Goal: Transaction & Acquisition: Purchase product/service

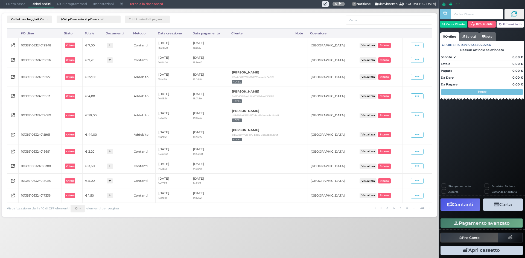
click at [12, 3] on span "Punto cassa" at bounding box center [15, 4] width 25 height 8
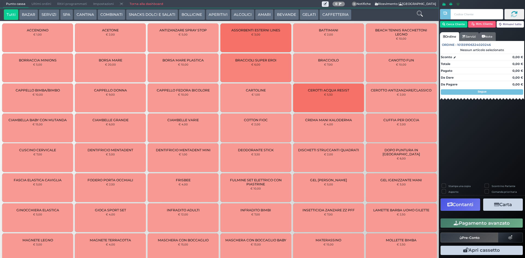
click at [420, 12] on icon at bounding box center [420, 14] width 6 height 6
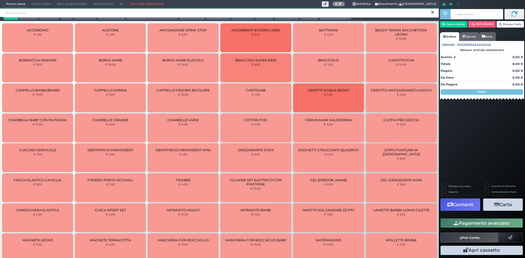
click at [262, 14] on input "search" at bounding box center [221, 13] width 436 height 10
click at [432, 13] on icon at bounding box center [432, 12] width 3 height 5
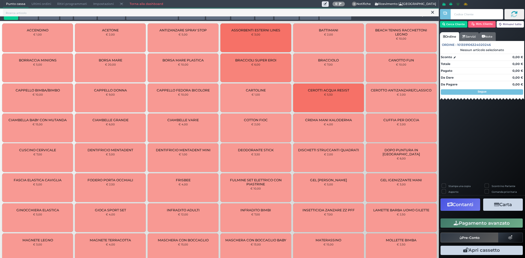
scroll to position [1, 0]
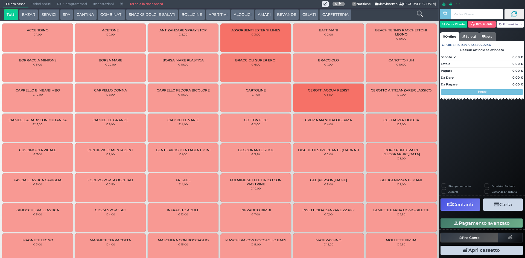
click at [285, 12] on button "BEVANDE" at bounding box center [286, 14] width 25 height 11
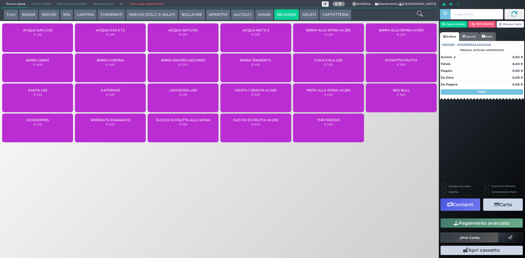
click at [49, 40] on div "ACQUA GAS cl 50 € 1,00" at bounding box center [37, 38] width 71 height 29
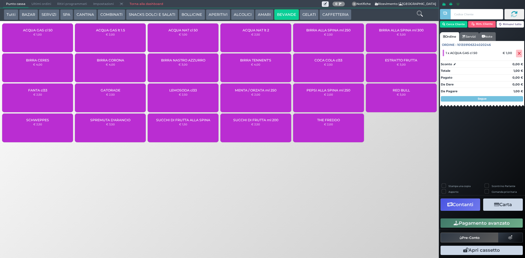
click at [513, 222] on button "Pagamento avanzato" at bounding box center [481, 223] width 82 height 9
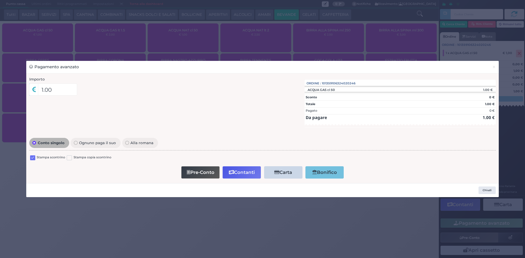
click at [33, 159] on label at bounding box center [32, 158] width 5 height 5
click at [0, 0] on input "checkbox" at bounding box center [0, 0] width 0 height 0
click at [241, 173] on button "Contanti" at bounding box center [242, 173] width 38 height 12
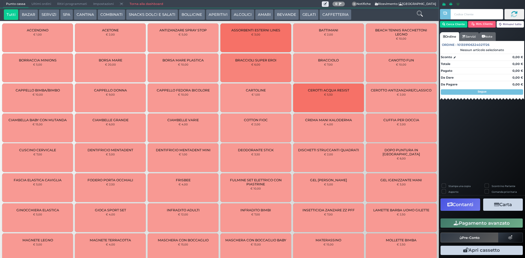
click at [288, 17] on button "BEVANDE" at bounding box center [286, 14] width 25 height 11
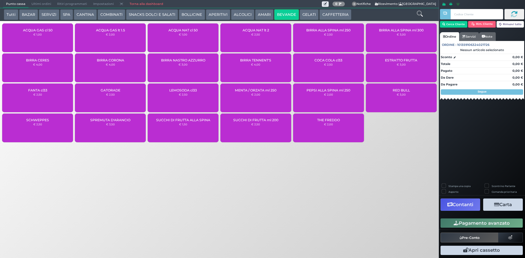
click at [304, 14] on button "GELATI" at bounding box center [309, 14] width 19 height 11
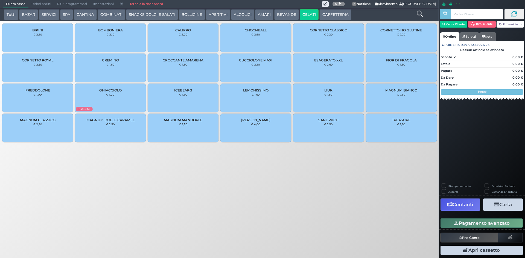
click at [333, 13] on button "CAFFETTERIA" at bounding box center [335, 14] width 32 height 11
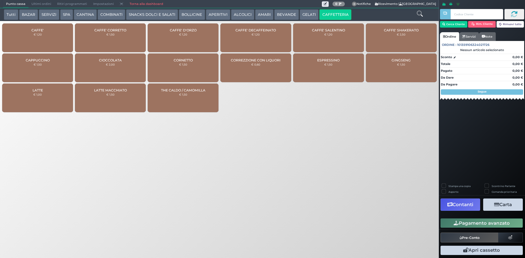
click at [45, 34] on div "CAFFE' € 1,20" at bounding box center [37, 38] width 71 height 29
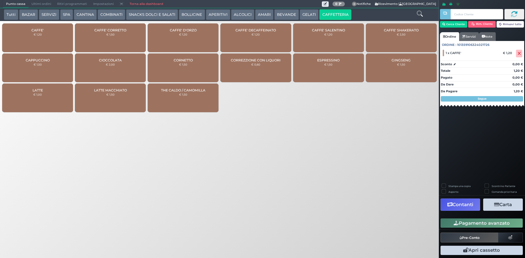
click at [473, 225] on button "Pagamento avanzato" at bounding box center [481, 223] width 82 height 9
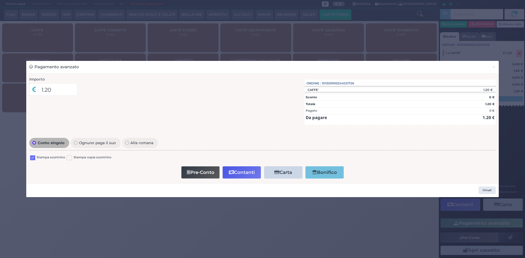
click at [33, 160] on label at bounding box center [32, 158] width 5 height 5
click at [0, 0] on input "checkbox" at bounding box center [0, 0] width 0 height 0
click at [245, 169] on button "Contanti" at bounding box center [242, 173] width 38 height 12
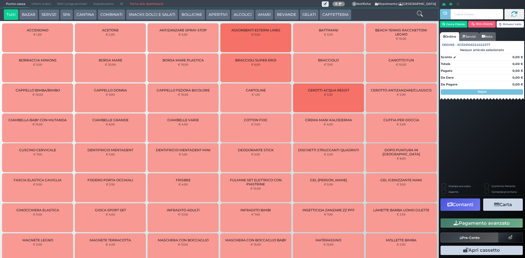
click at [43, 2] on span "Ultimi ordini" at bounding box center [41, 4] width 26 height 8
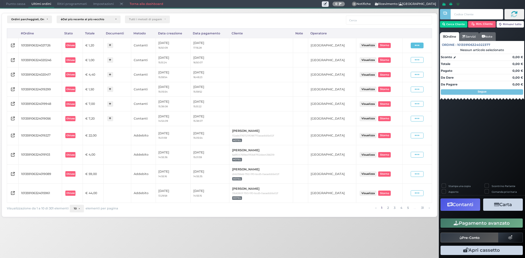
click at [419, 46] on icon at bounding box center [417, 45] width 5 height 5
click at [409, 59] on span "Ristampa Pre-Conto" at bounding box center [404, 61] width 22 height 9
